Goal: Task Accomplishment & Management: Use online tool/utility

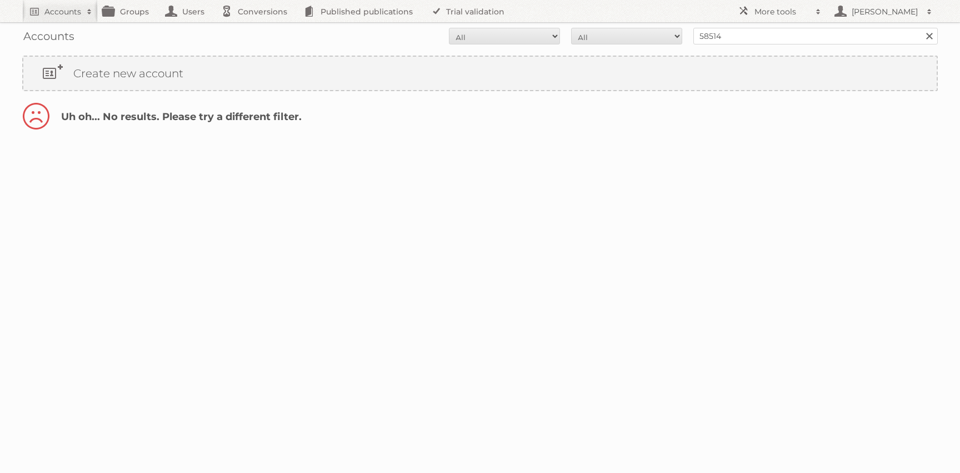
click at [934, 38] on link at bounding box center [929, 36] width 17 height 17
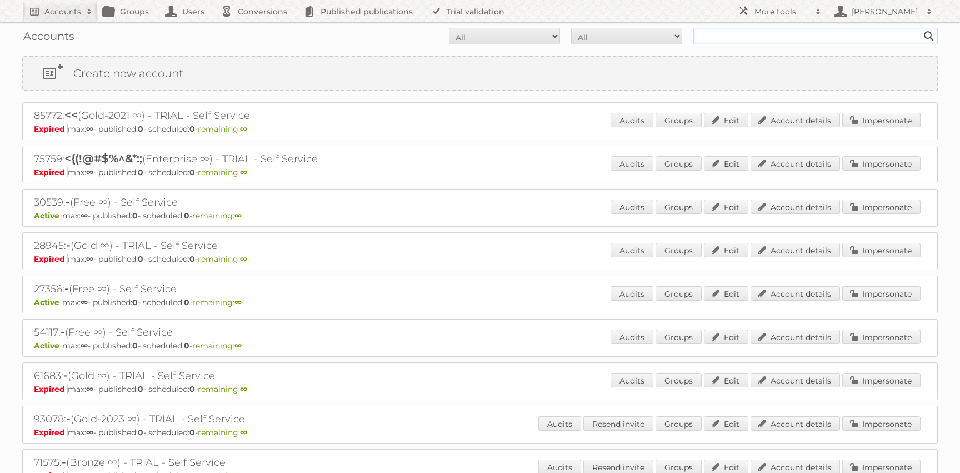
click at [857, 34] on input "text" at bounding box center [816, 36] width 245 height 17
type input "disney"
click at [921, 28] on input "Search" at bounding box center [929, 36] width 17 height 17
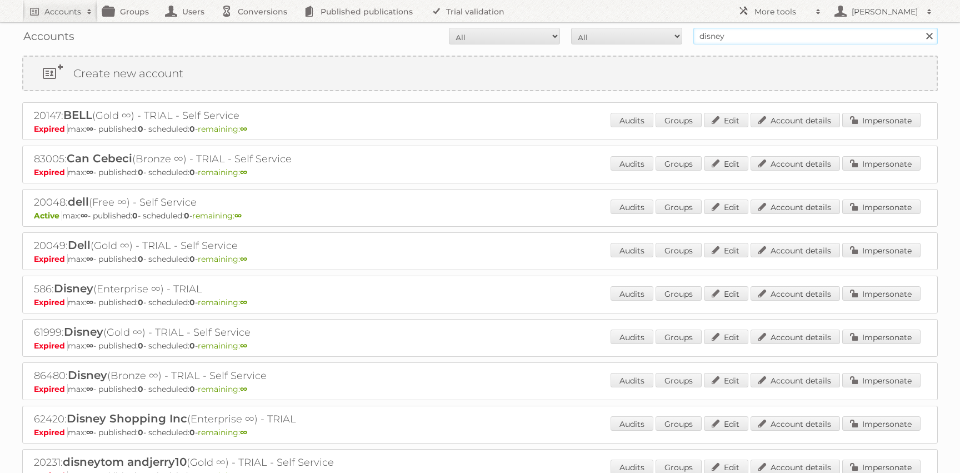
click at [810, 36] on input "disney" at bounding box center [816, 36] width 245 height 17
paste input "82892"
type input "82892"
click at [921, 28] on input "Search" at bounding box center [929, 36] width 17 height 17
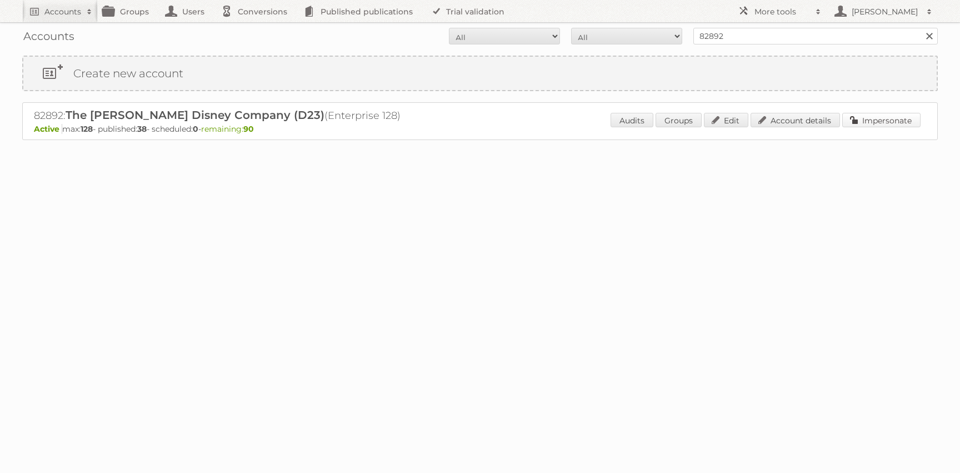
click at [872, 121] on link "Impersonate" at bounding box center [881, 120] width 78 height 14
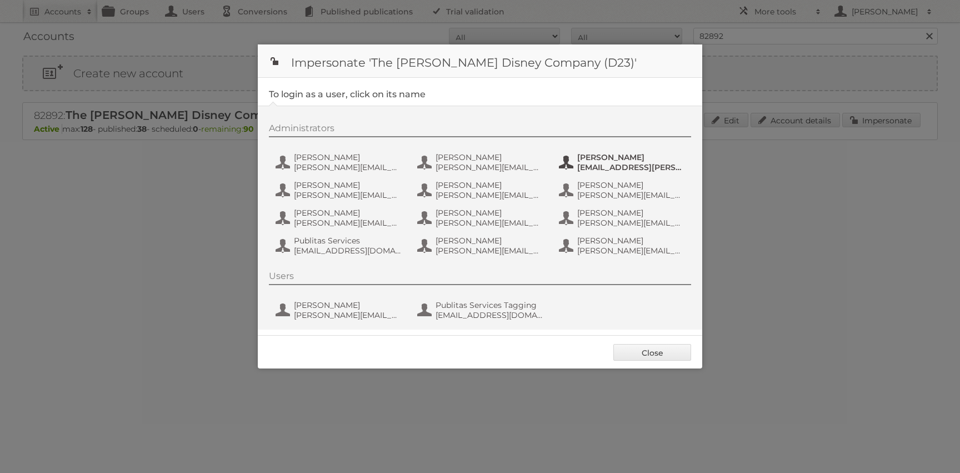
click at [622, 158] on span "Brittany Newton" at bounding box center [631, 157] width 108 height 10
